Goal: Task Accomplishment & Management: Use online tool/utility

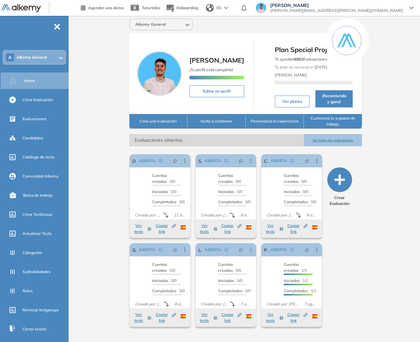
click at [45, 52] on div "A Alkemy General" at bounding box center [34, 57] width 62 height 13
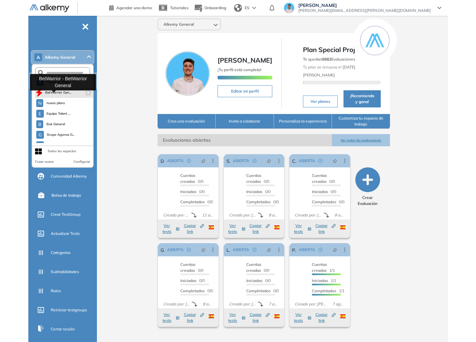
scroll to position [116, 0]
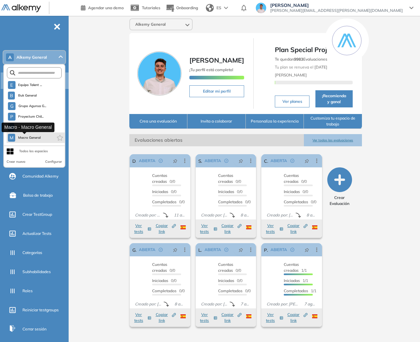
click at [33, 136] on span "Macro General" at bounding box center [29, 137] width 23 height 5
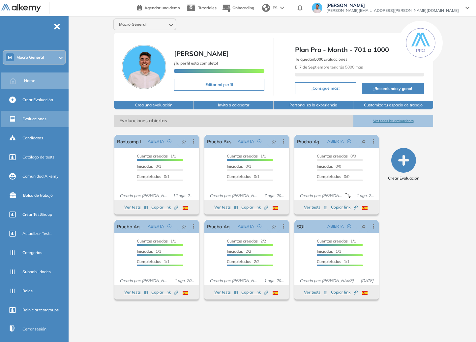
click at [45, 117] on span "Evaluaciones" at bounding box center [34, 119] width 24 height 6
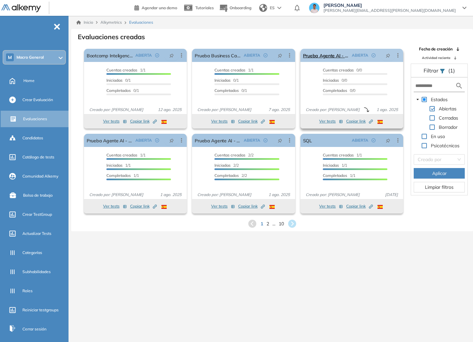
click at [399, 55] on icon at bounding box center [398, 55] width 7 height 7
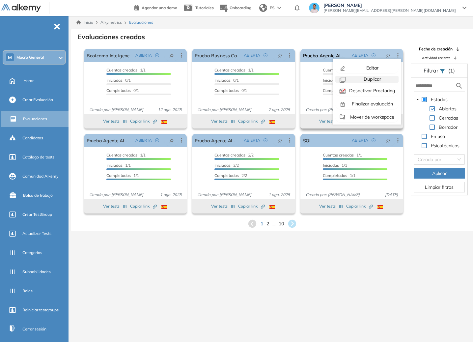
click at [380, 79] on span "Duplicar" at bounding box center [372, 79] width 19 height 6
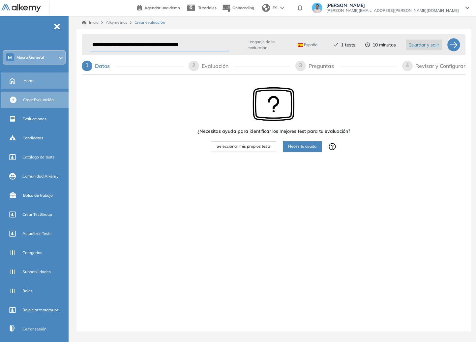
click at [40, 83] on div "Home" at bounding box center [45, 80] width 44 height 11
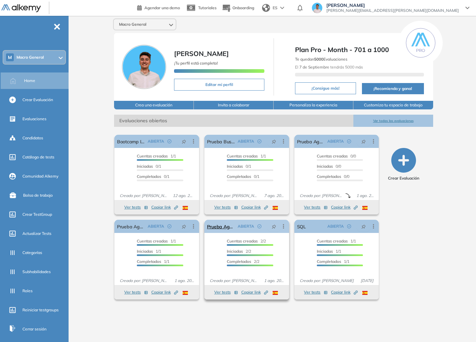
click at [281, 226] on icon at bounding box center [283, 226] width 7 height 7
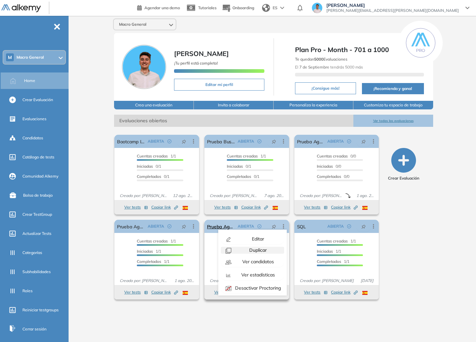
click at [262, 250] on span "Duplicar" at bounding box center [257, 250] width 19 height 6
